Goal: Task Accomplishment & Management: Manage account settings

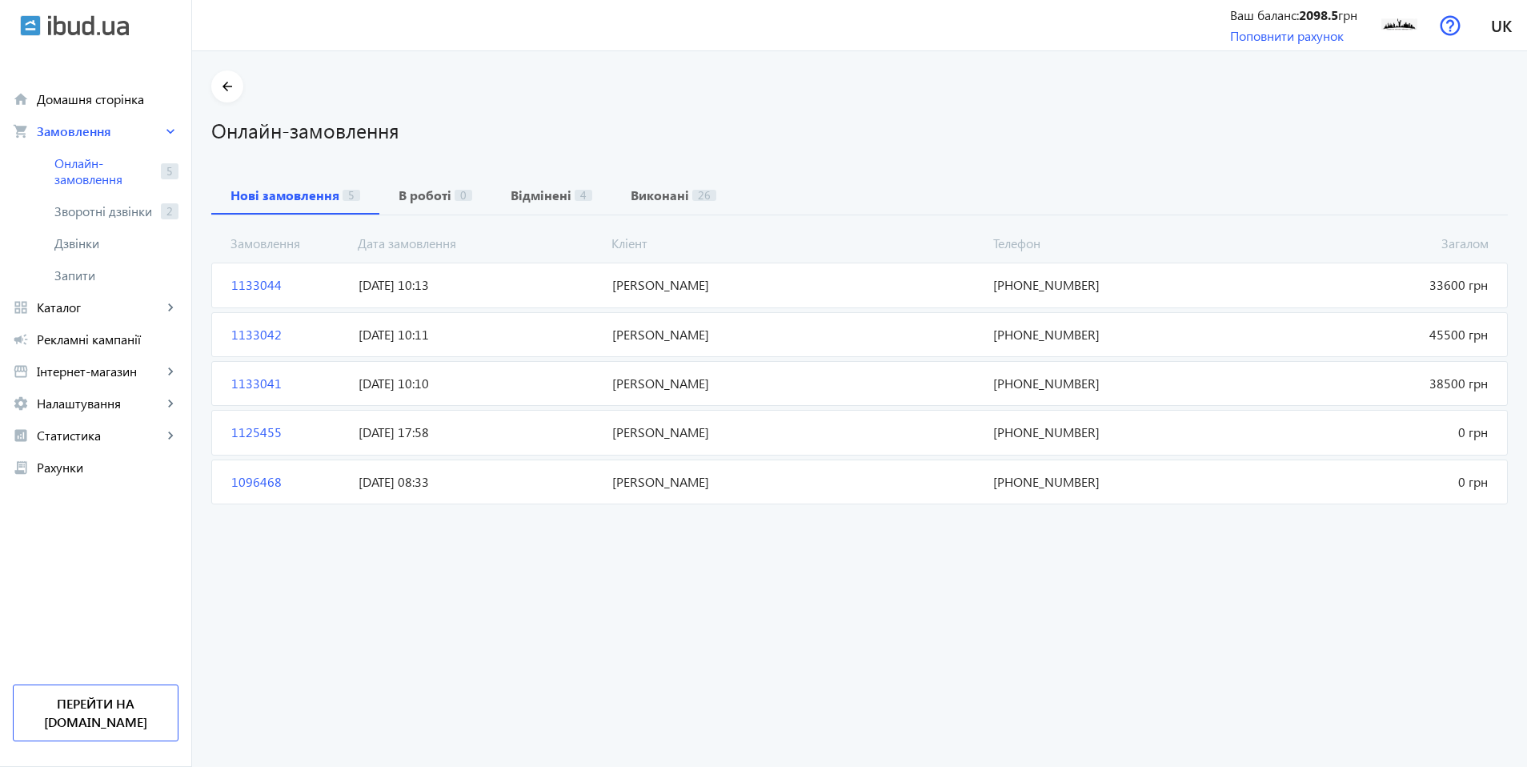
click at [237, 379] on span "1133041" at bounding box center [288, 383] width 127 height 18
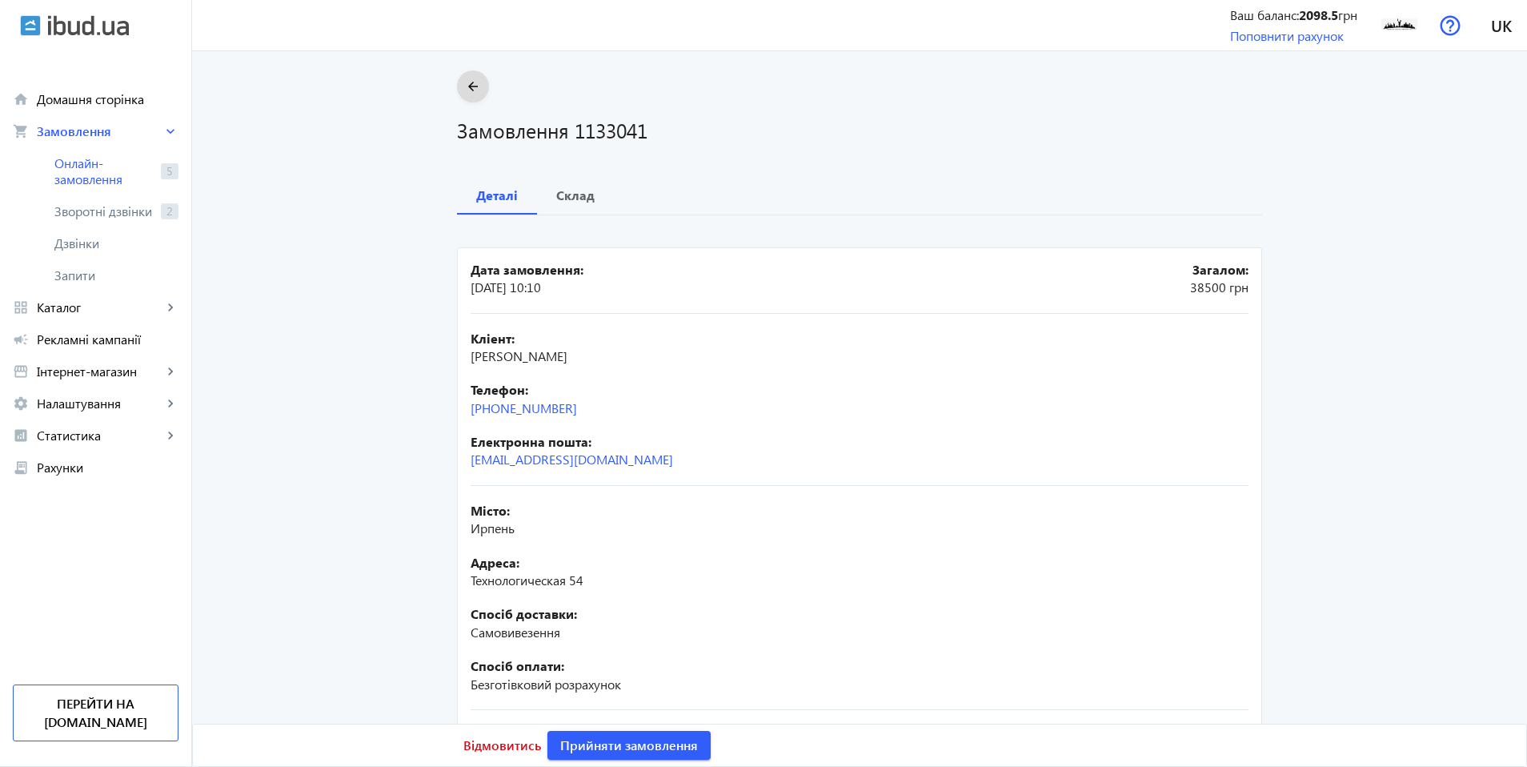
click at [466, 89] on mat-icon "arrow_back" at bounding box center [473, 87] width 20 height 20
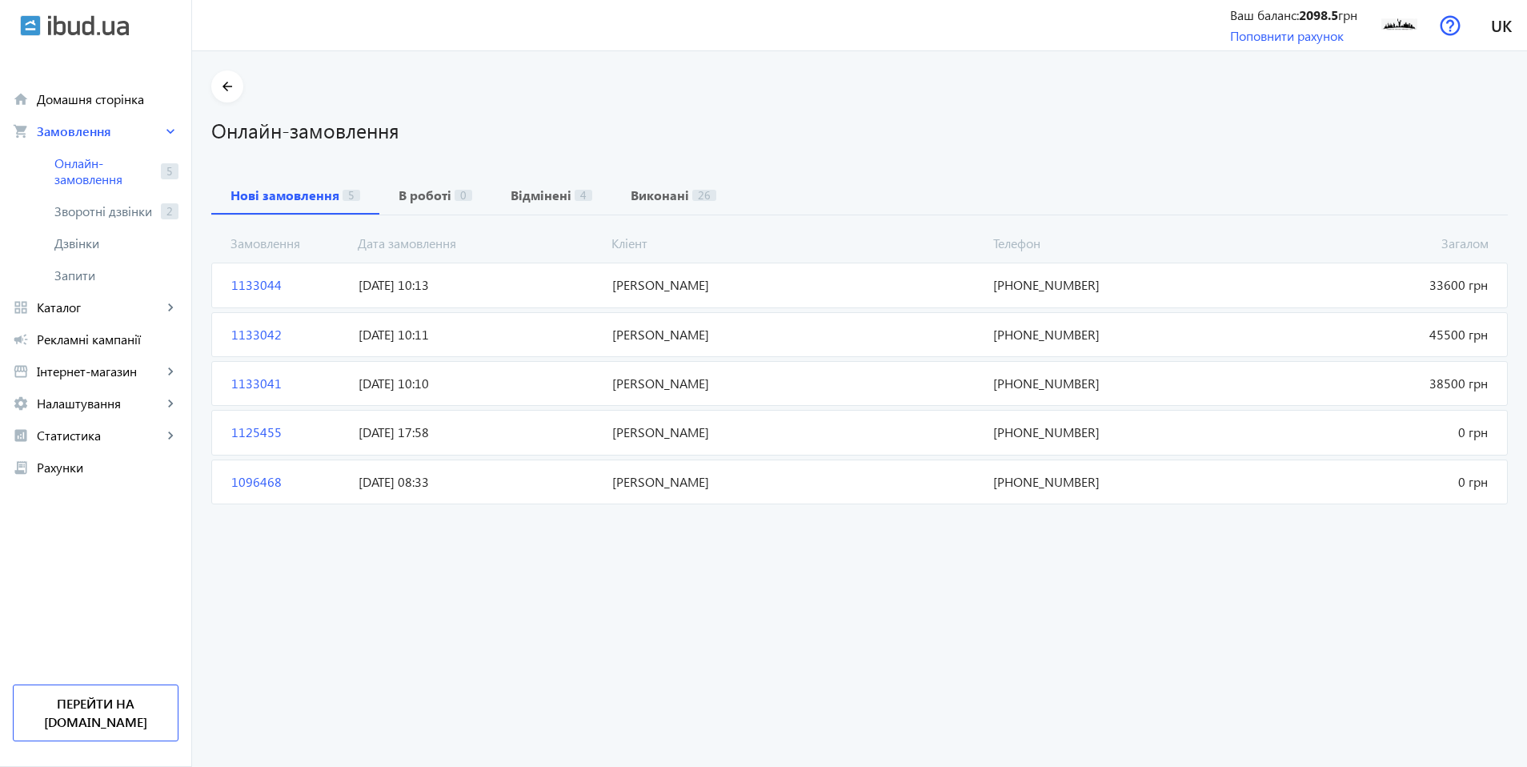
click at [242, 335] on span "1133042" at bounding box center [288, 335] width 127 height 18
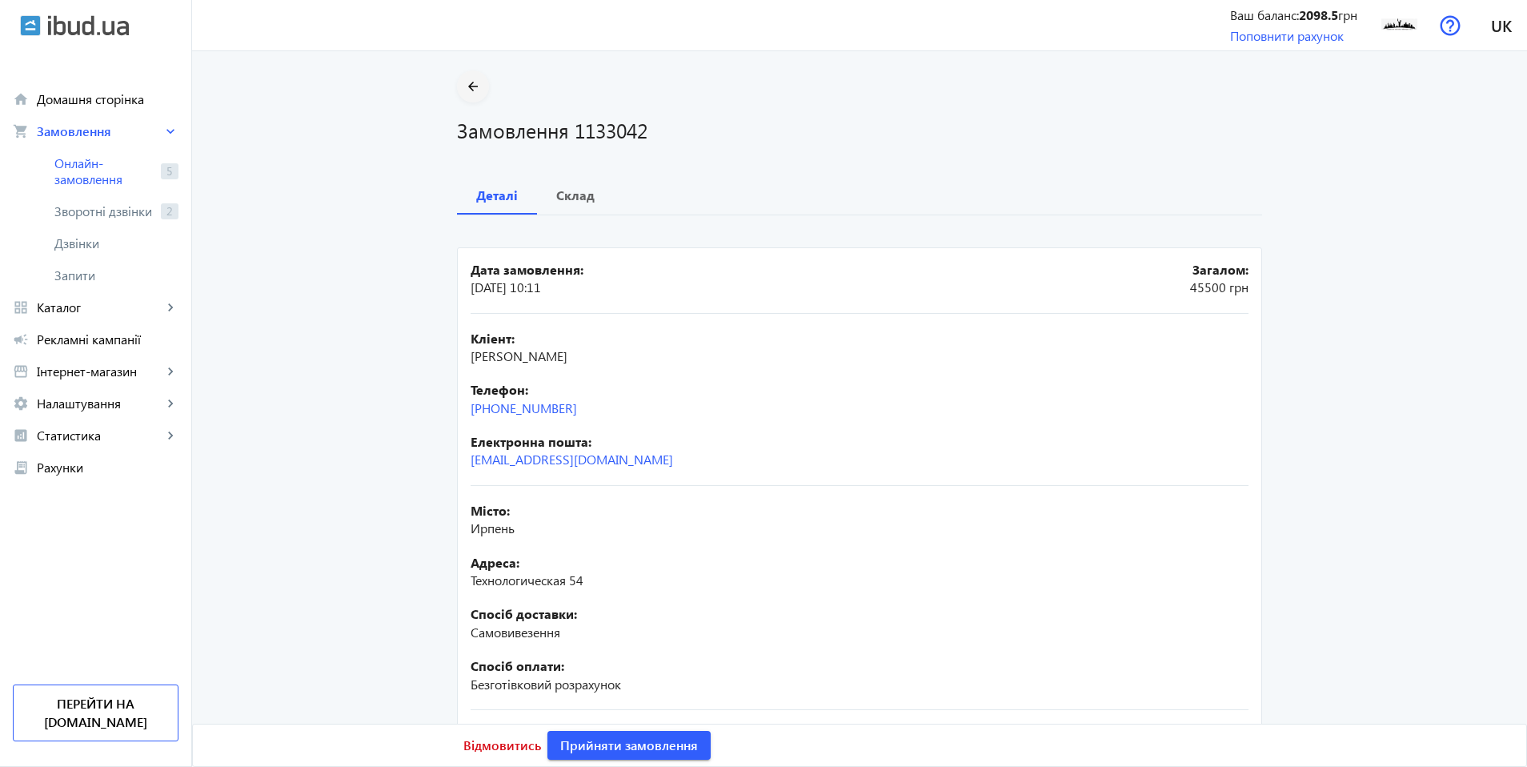
click at [457, 90] on span at bounding box center [473, 86] width 32 height 38
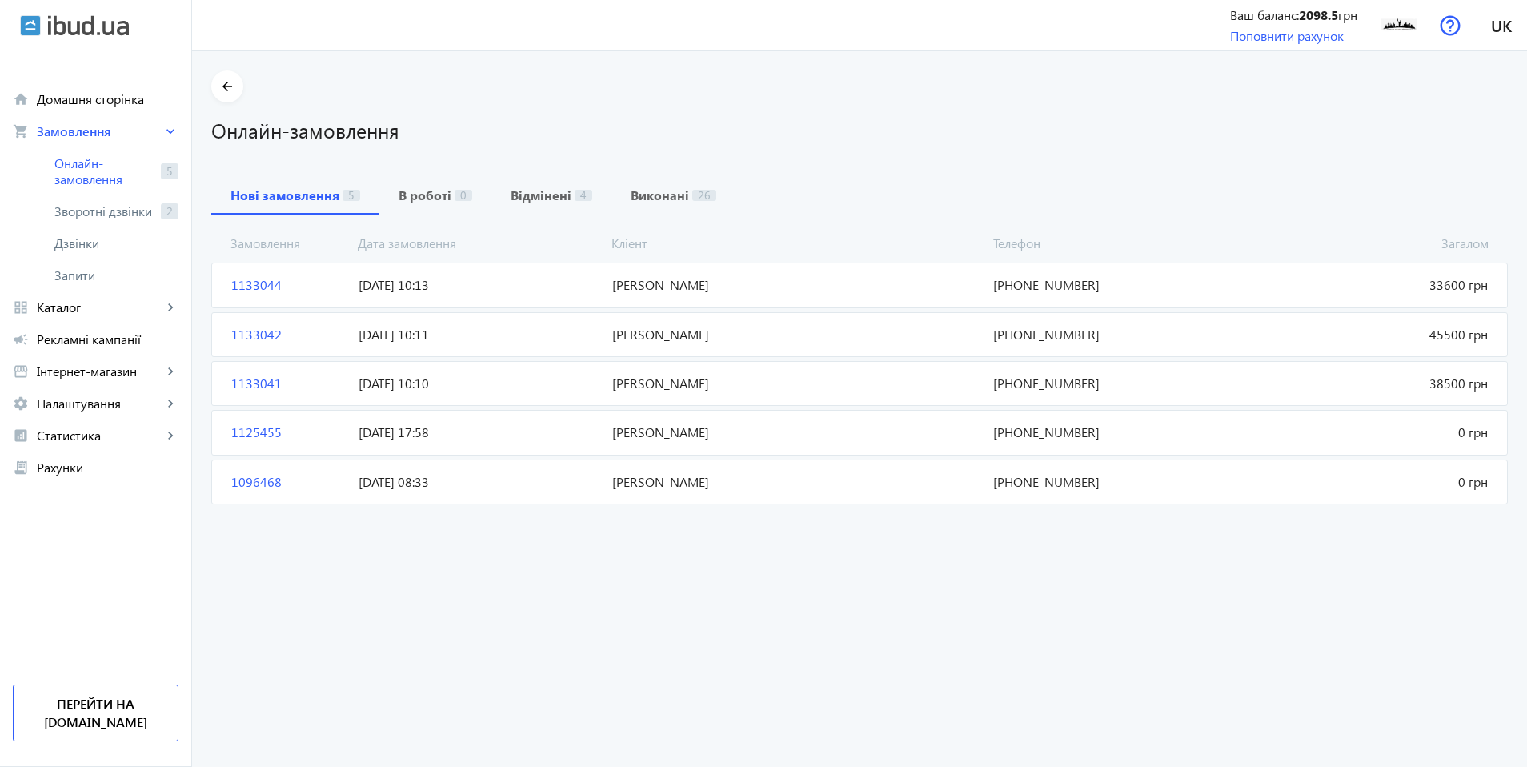
click at [316, 291] on span "1133044" at bounding box center [288, 285] width 127 height 18
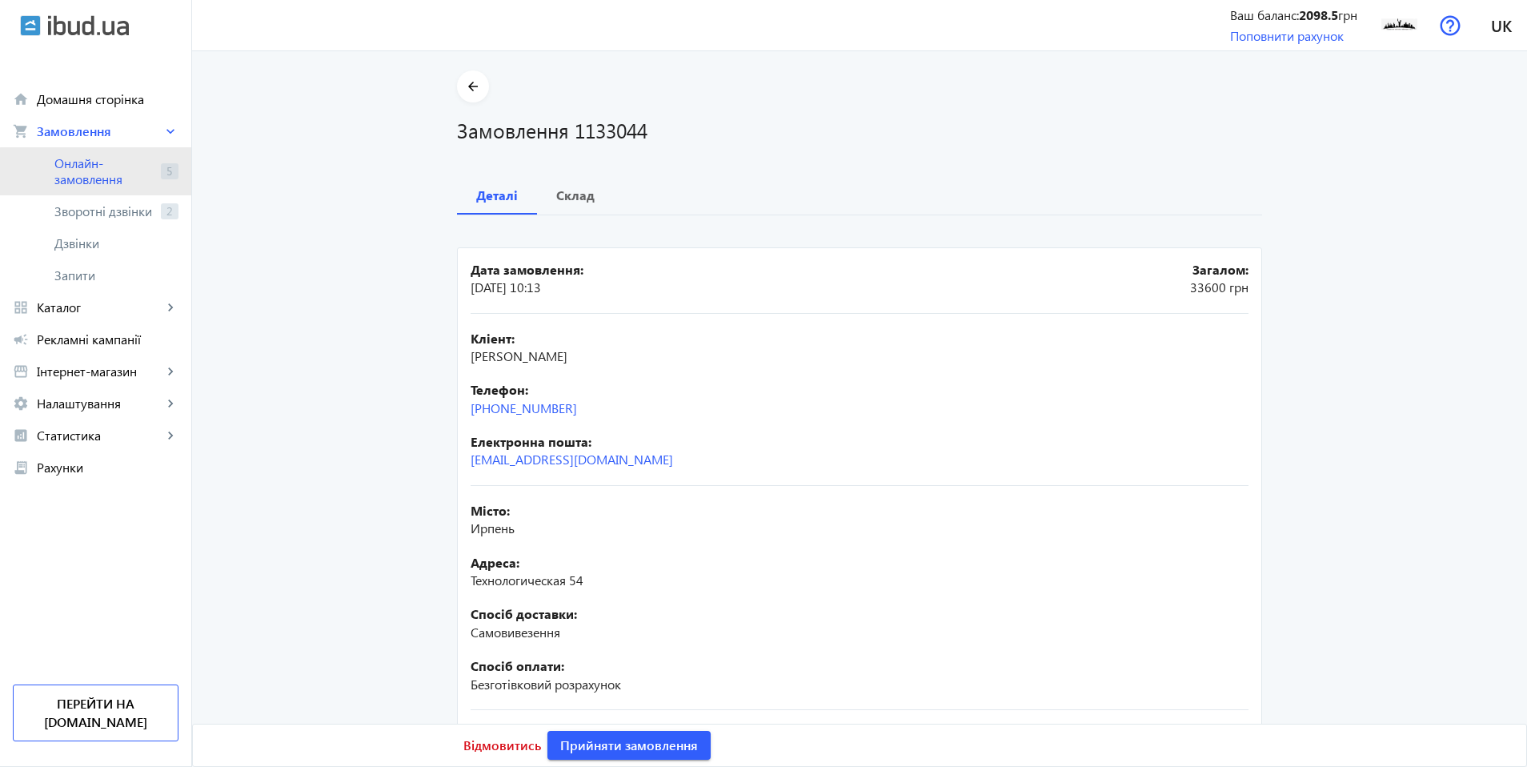
click at [149, 174] on span "Онлайн-замовлення" at bounding box center [104, 171] width 100 height 32
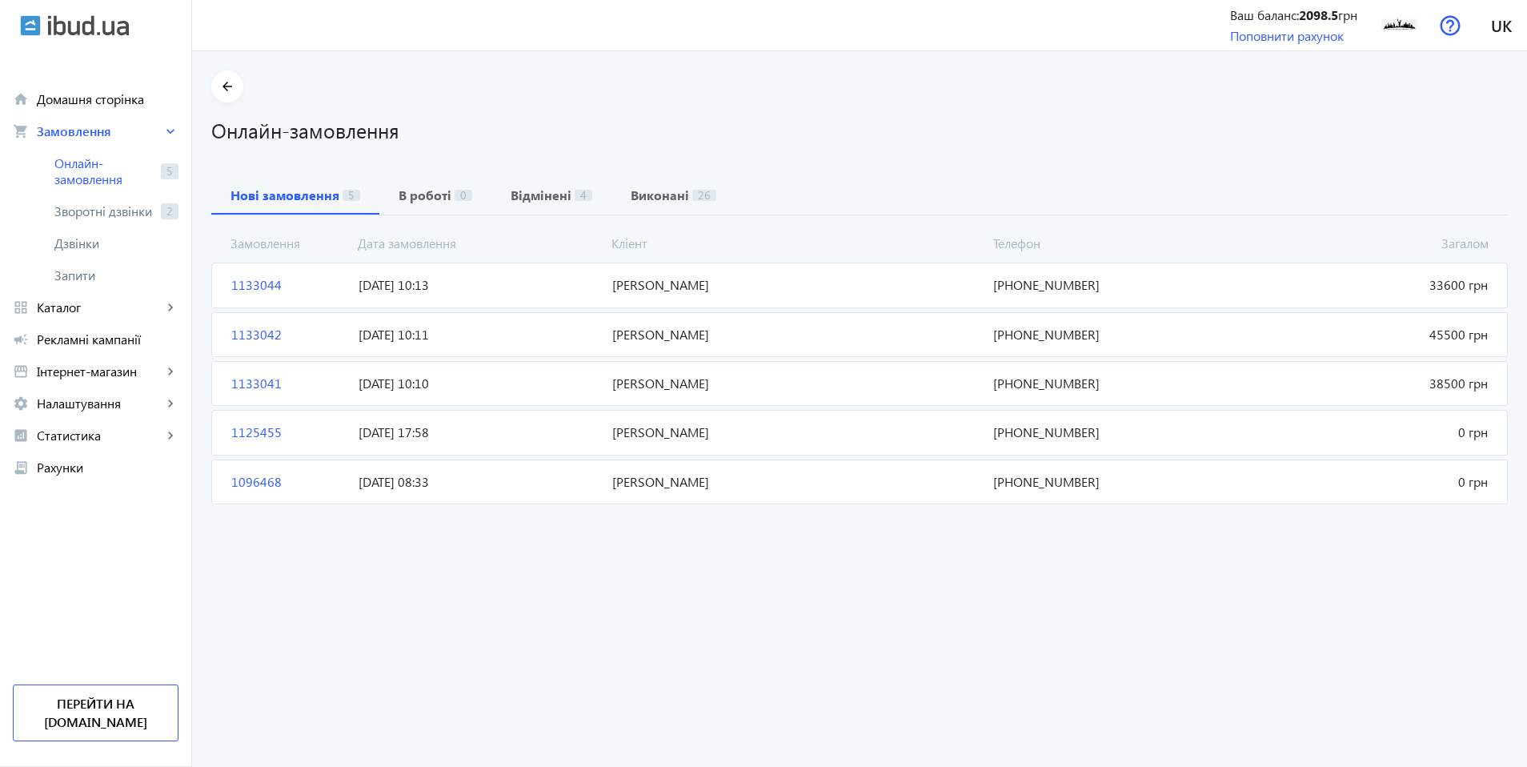
click at [278, 274] on mat-card "1133044 [PERSON_NAME] 33600 грн [DATE] 10:13 [PHONE_NUMBER]" at bounding box center [859, 284] width 1296 height 45
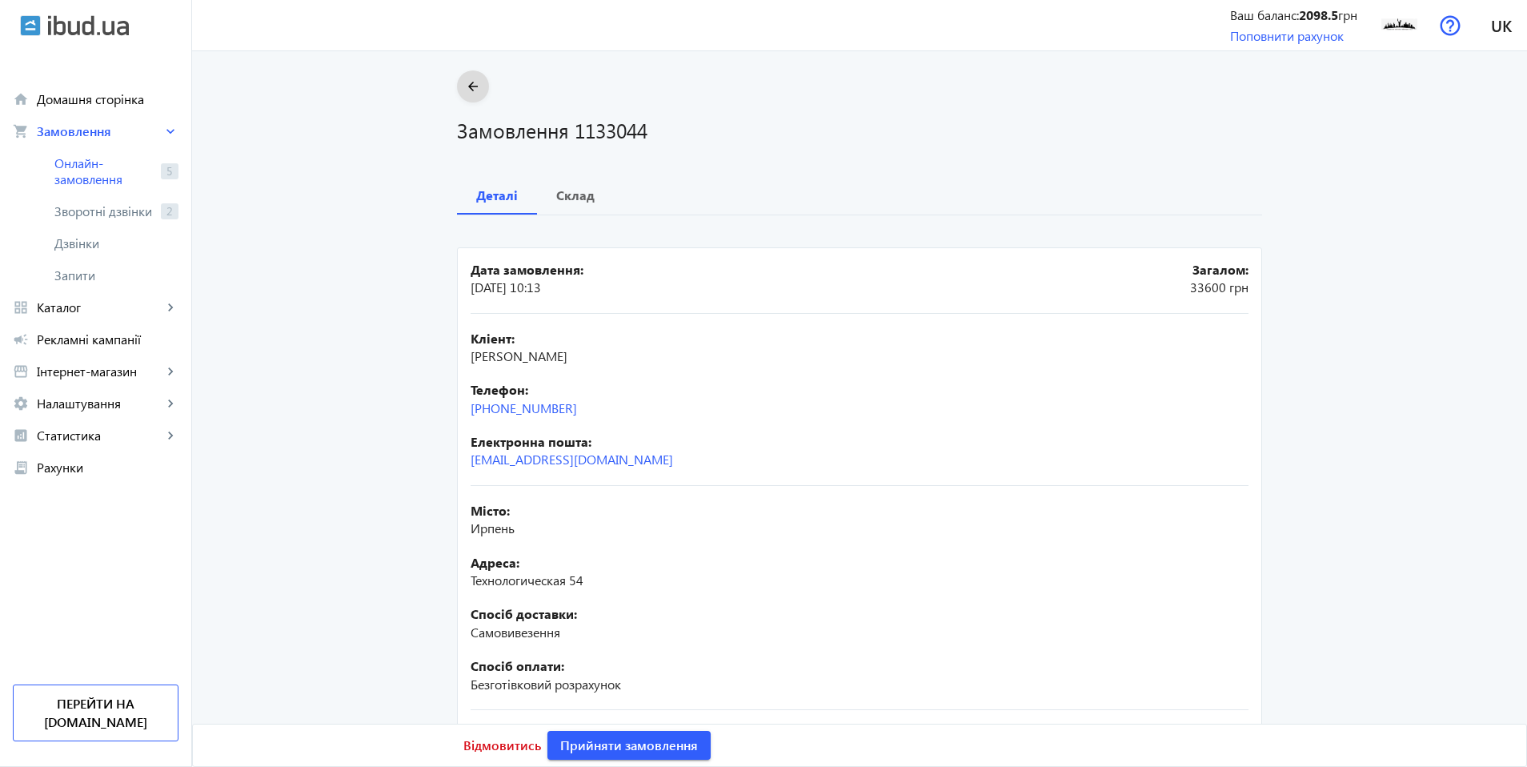
click at [457, 87] on span at bounding box center [473, 86] width 32 height 38
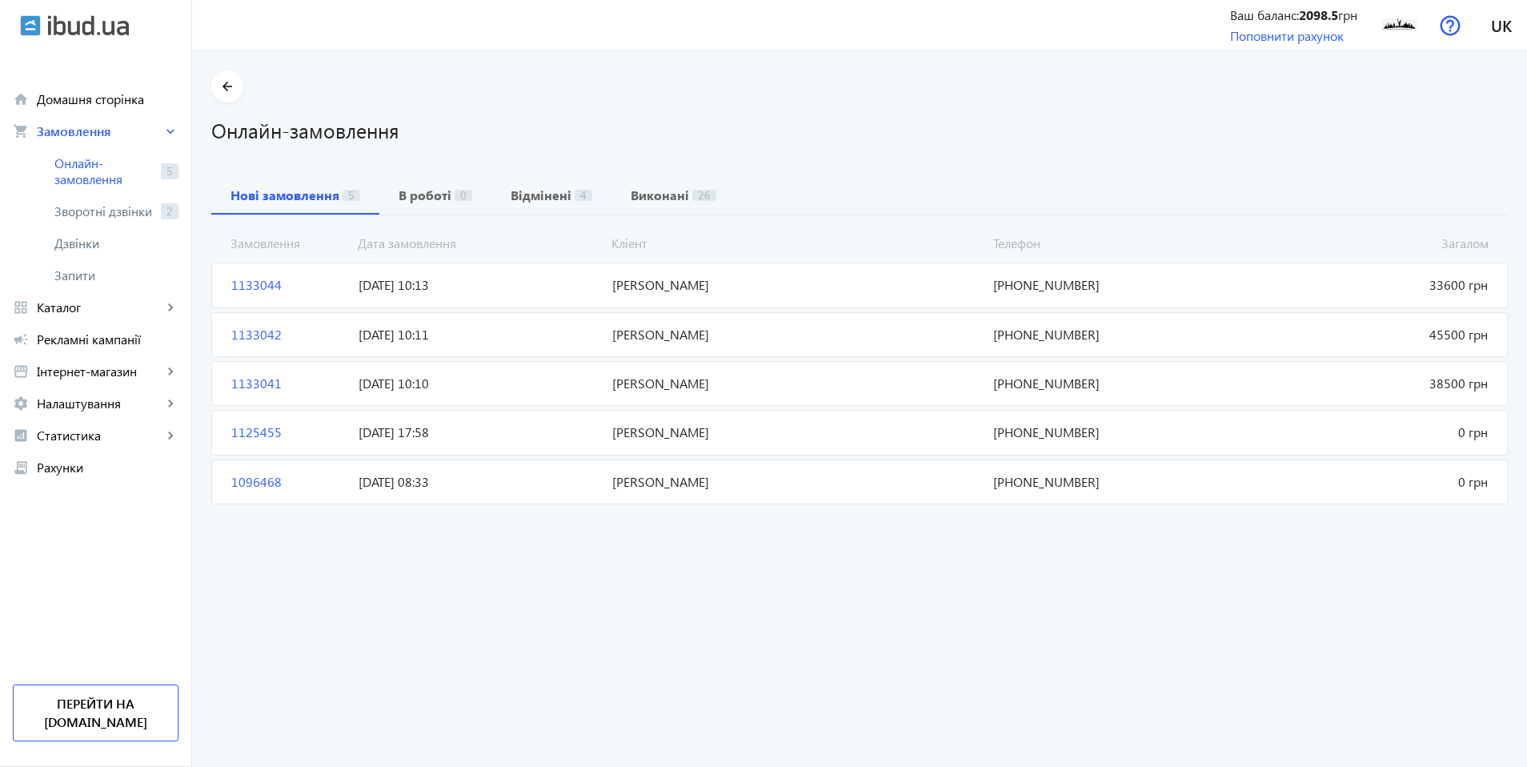
click at [242, 380] on span "1133041" at bounding box center [288, 383] width 127 height 18
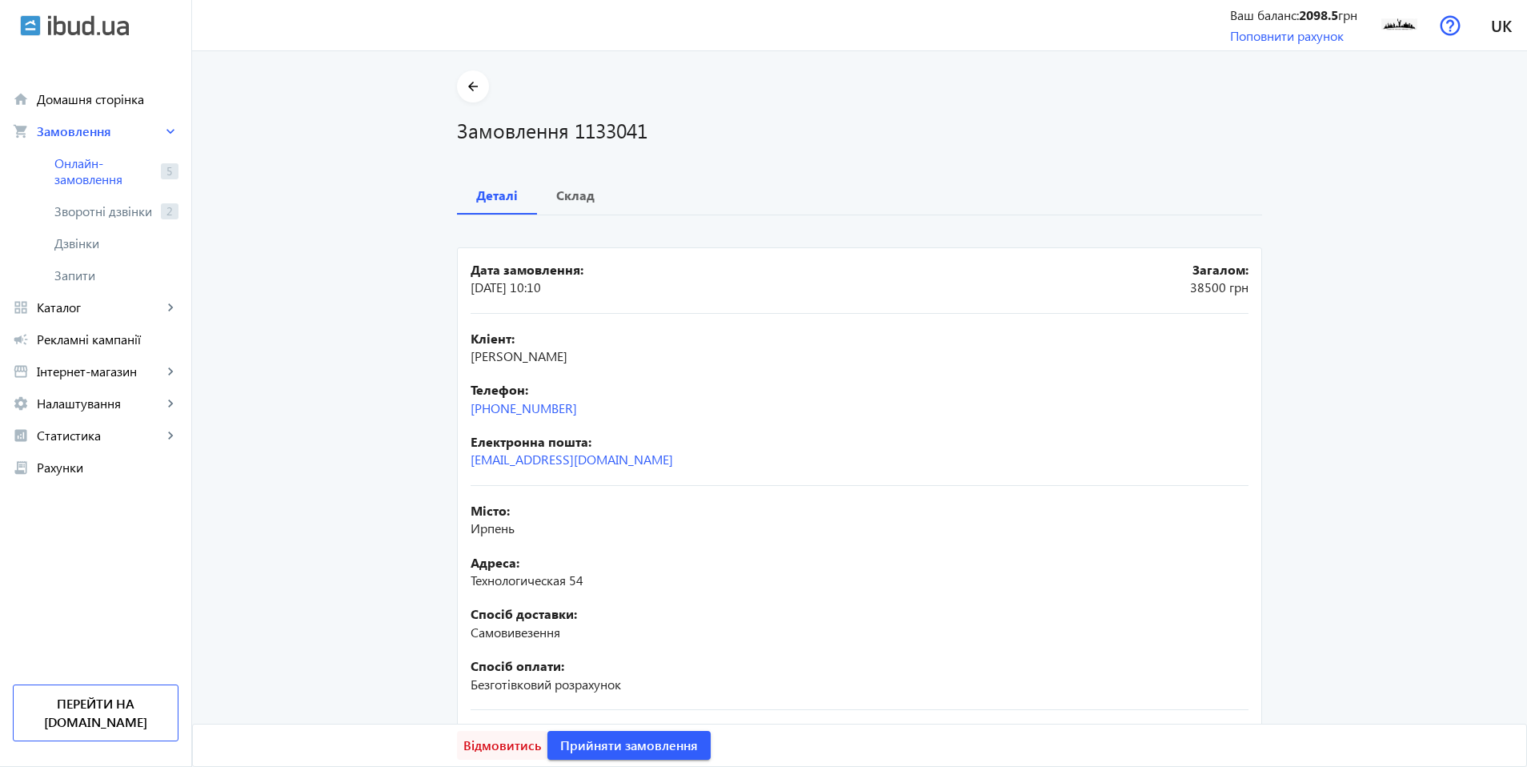
click at [480, 751] on span "Відмовитись" at bounding box center [502, 745] width 78 height 18
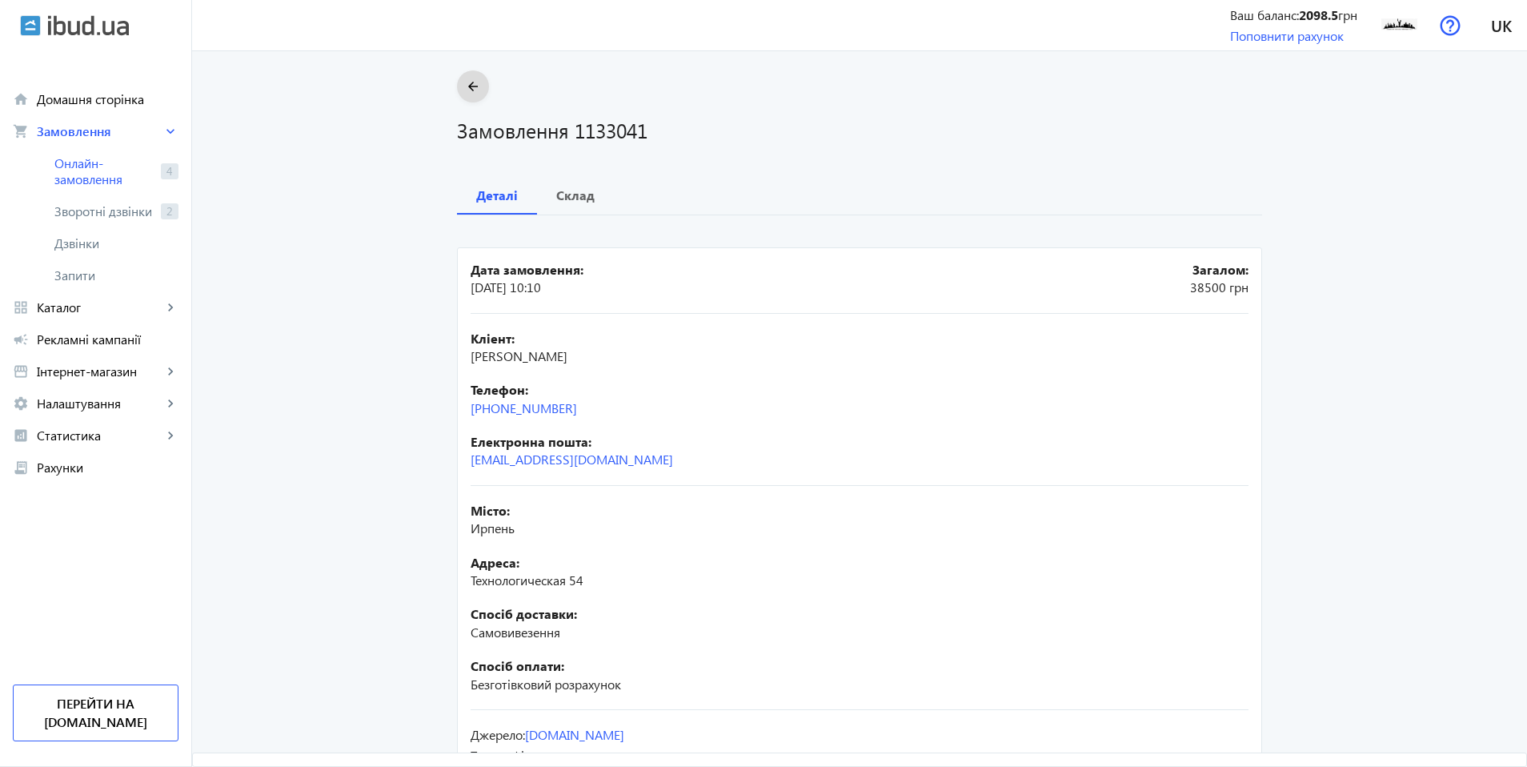
click at [471, 72] on span at bounding box center [473, 86] width 32 height 38
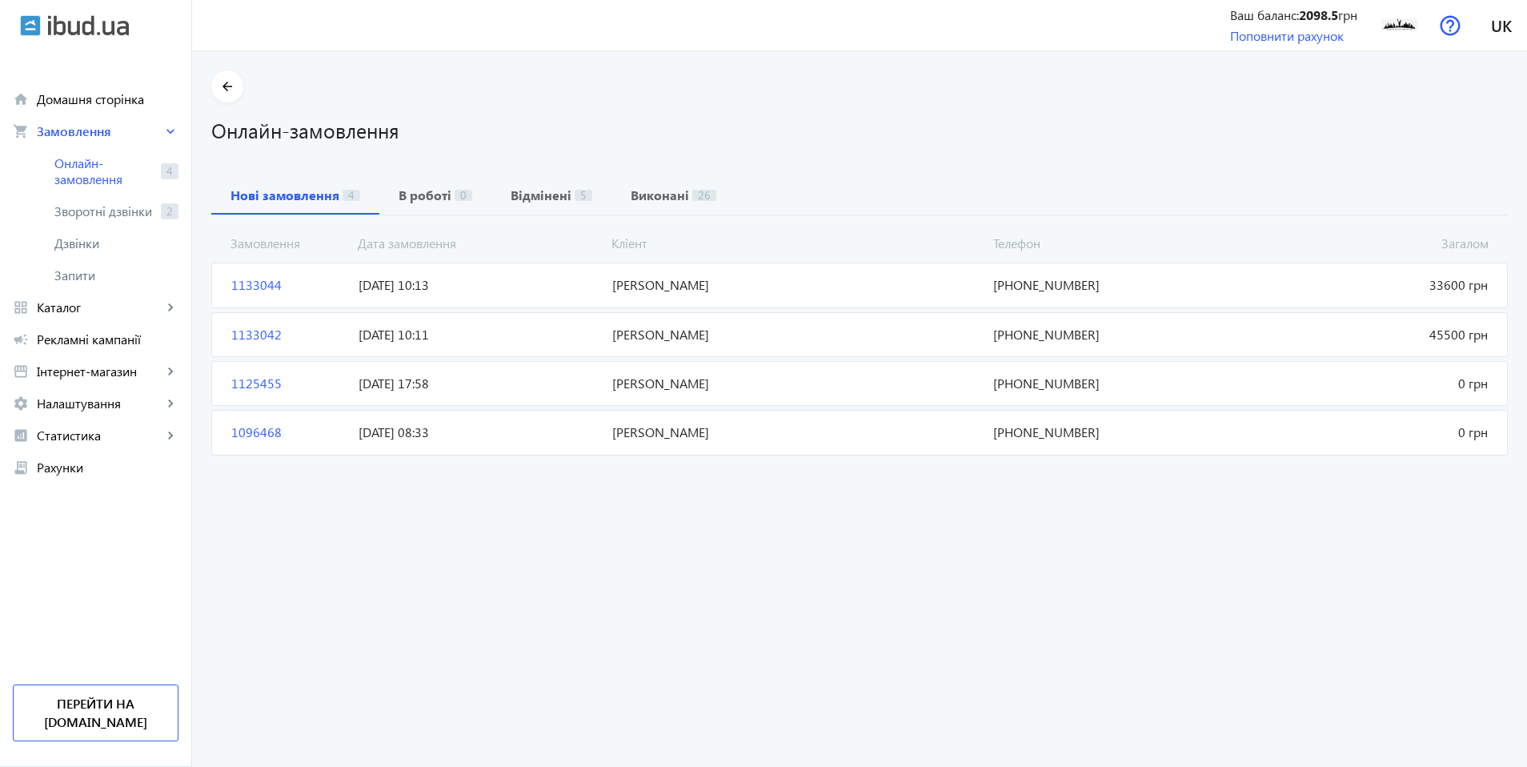
click at [266, 335] on span "1133042" at bounding box center [288, 335] width 127 height 18
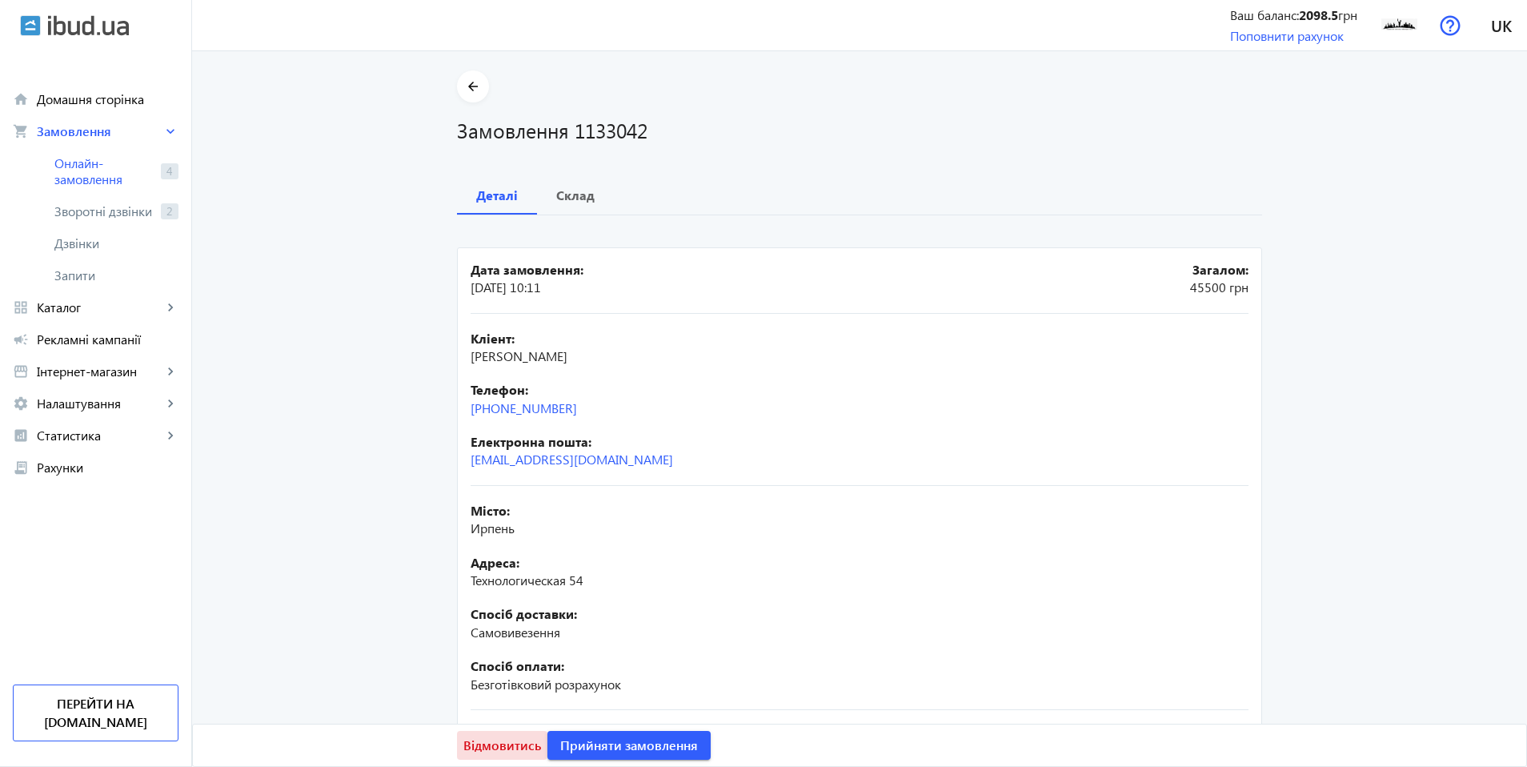
click at [495, 735] on span at bounding box center [502, 745] width 90 height 38
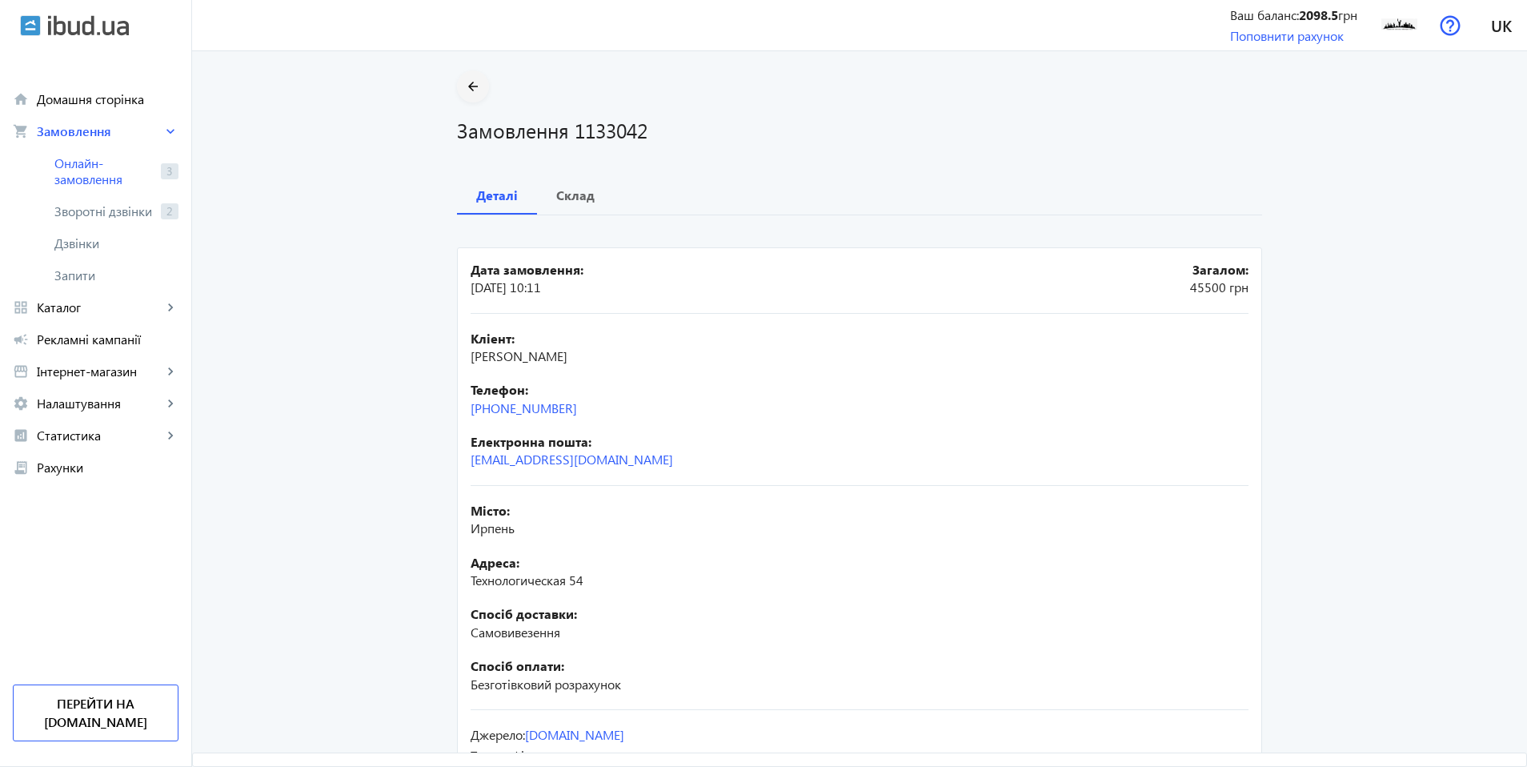
click at [463, 88] on mat-icon "arrow_back" at bounding box center [473, 87] width 20 height 20
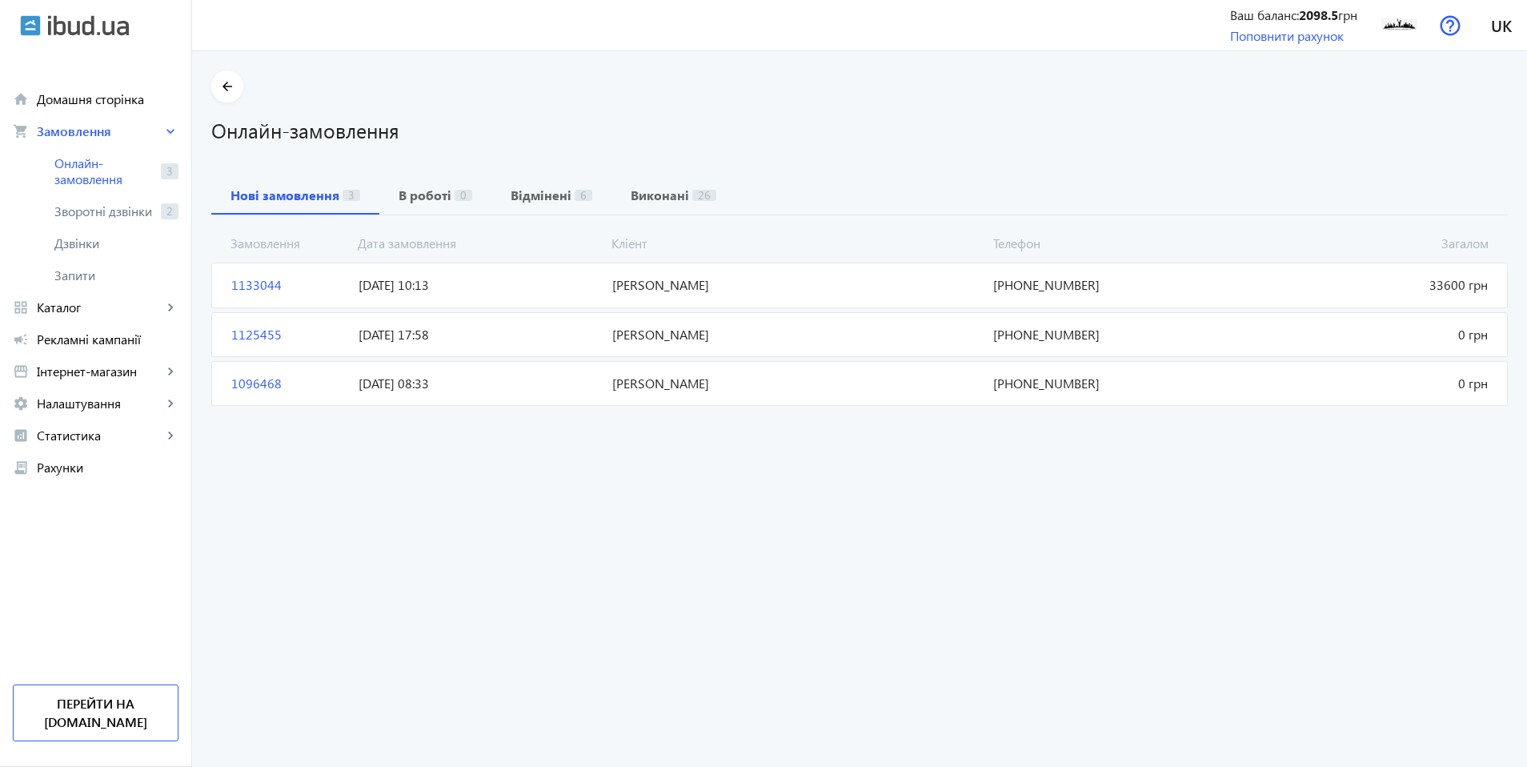
click at [267, 283] on span "1133044" at bounding box center [288, 285] width 127 height 18
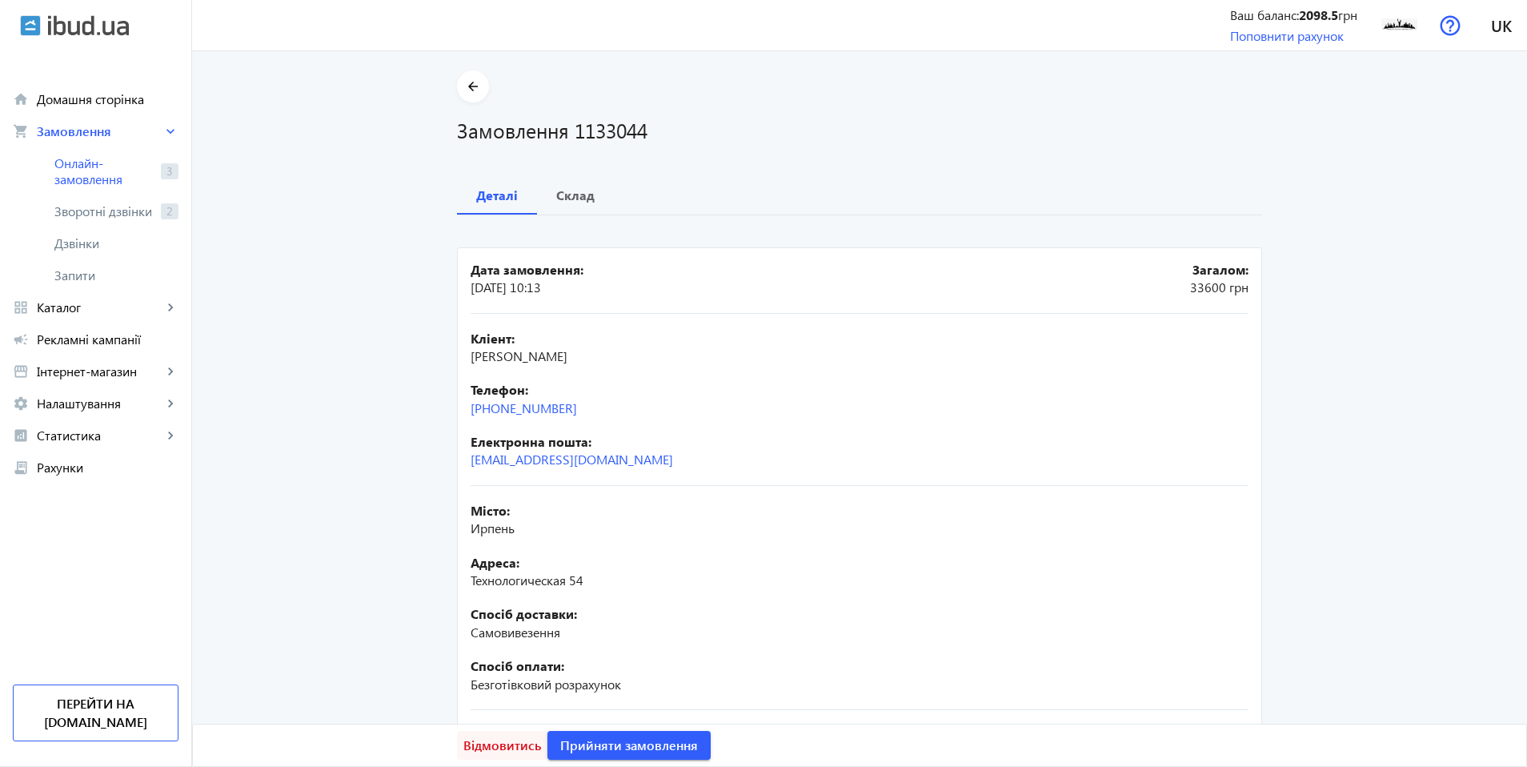
click at [491, 743] on span "Відмовитись" at bounding box center [502, 745] width 78 height 18
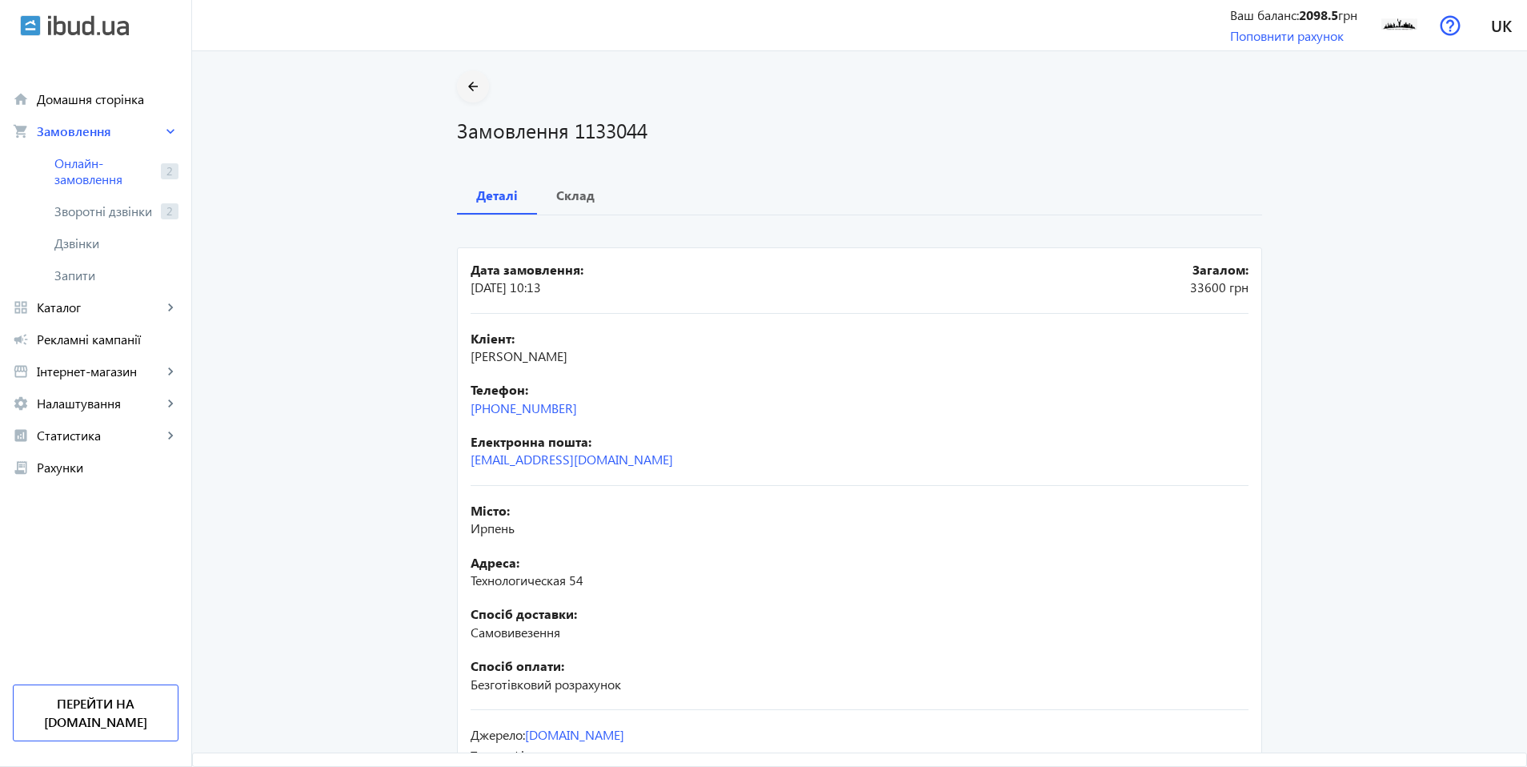
click at [463, 77] on mat-icon "arrow_back" at bounding box center [473, 87] width 20 height 20
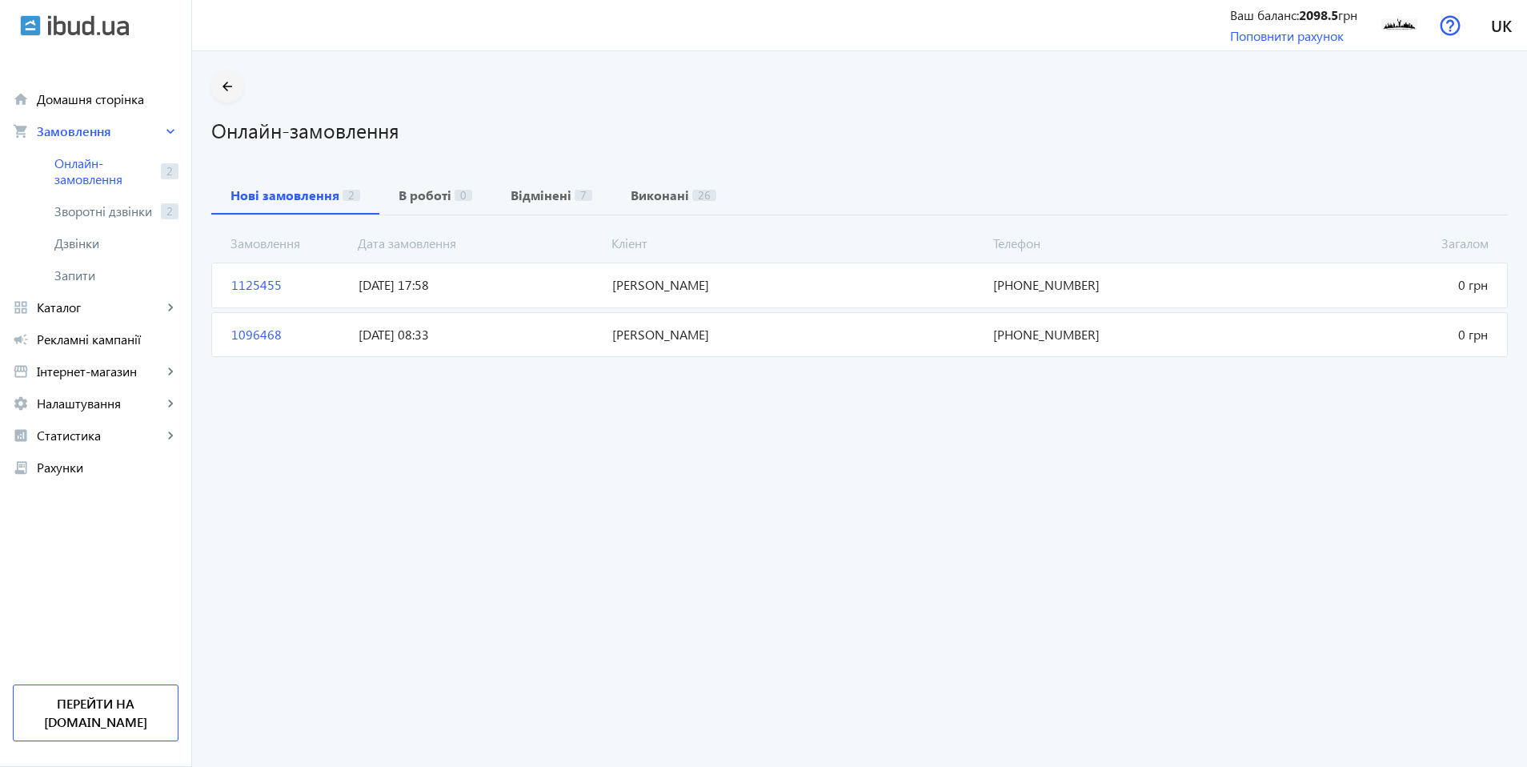
click at [218, 94] on mat-icon "arrow_back" at bounding box center [228, 87] width 20 height 20
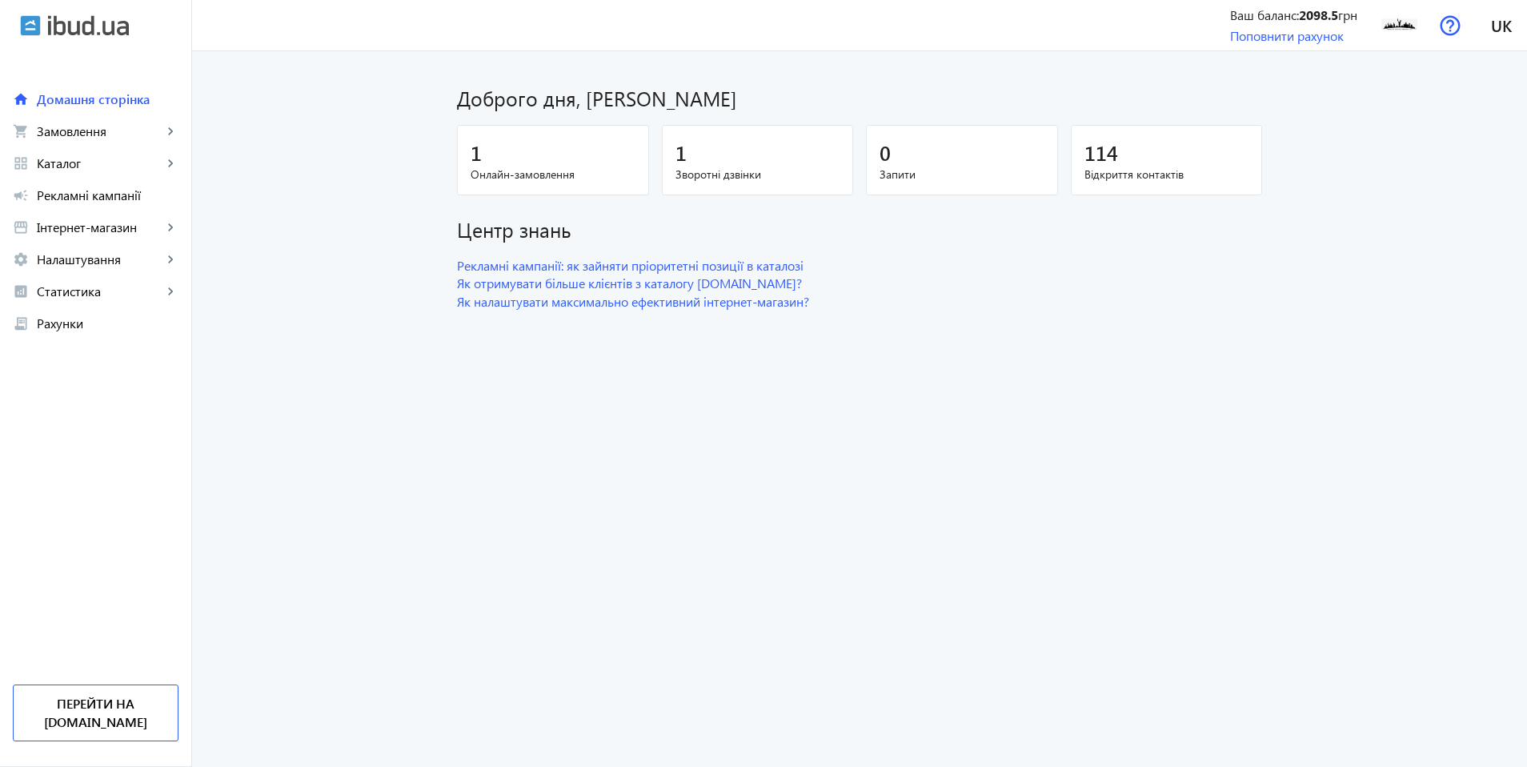
click at [1211, 351] on dashboard "Доброго дня, [PERSON_NAME] 1 Онлайн-замовлення 1 Зворотні дзвінки 0 Запити 114 …" at bounding box center [859, 408] width 1335 height 715
